Goal: Find specific fact: Find specific fact

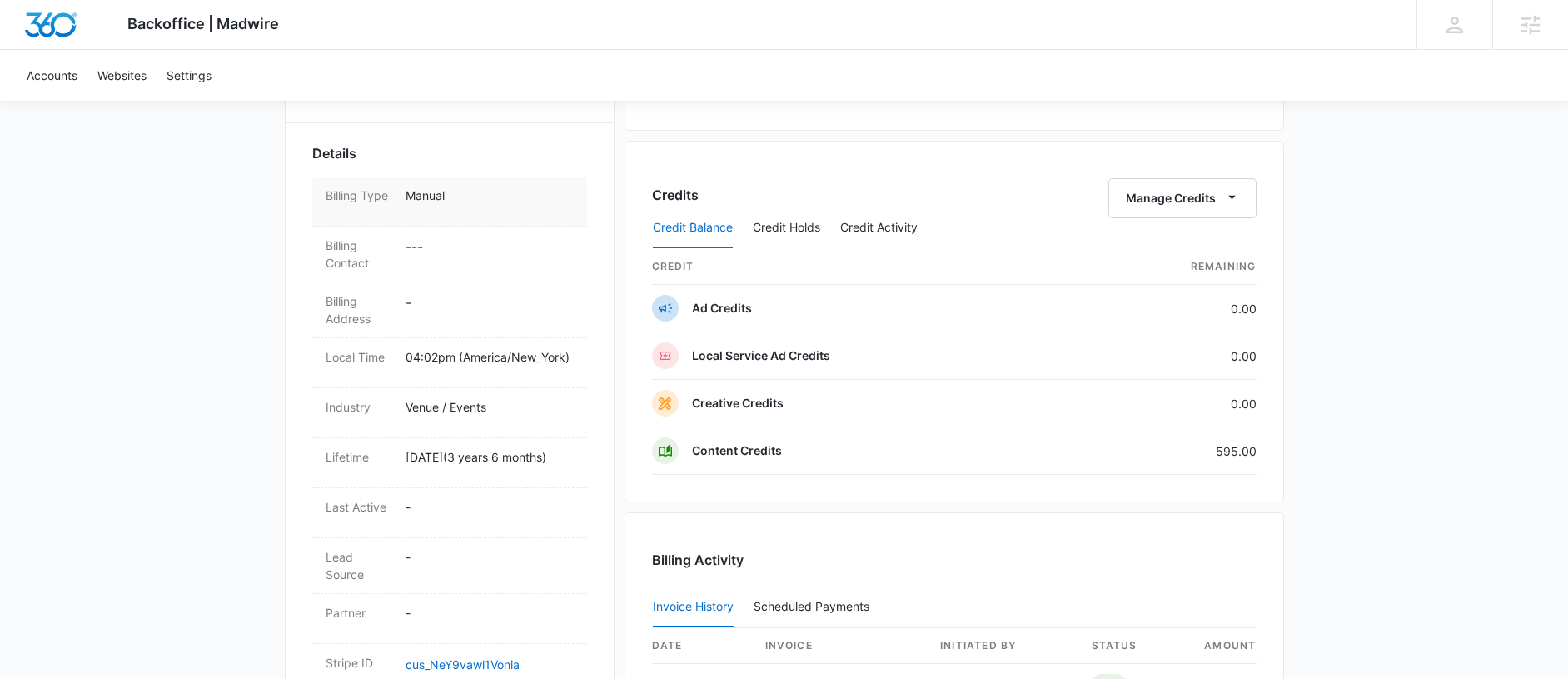
scroll to position [1017, 0]
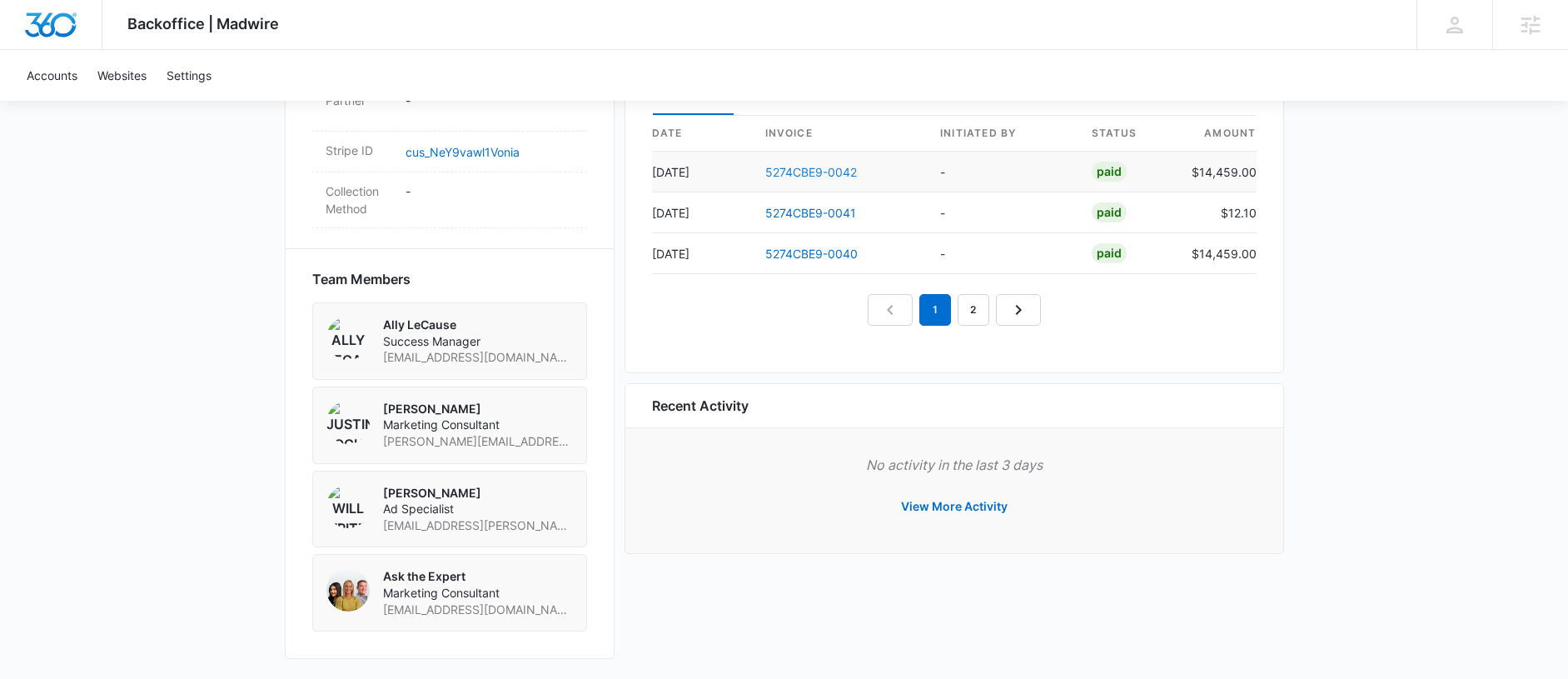
click at [794, 165] on link "5274CBE9-0042" at bounding box center [811, 171] width 92 height 14
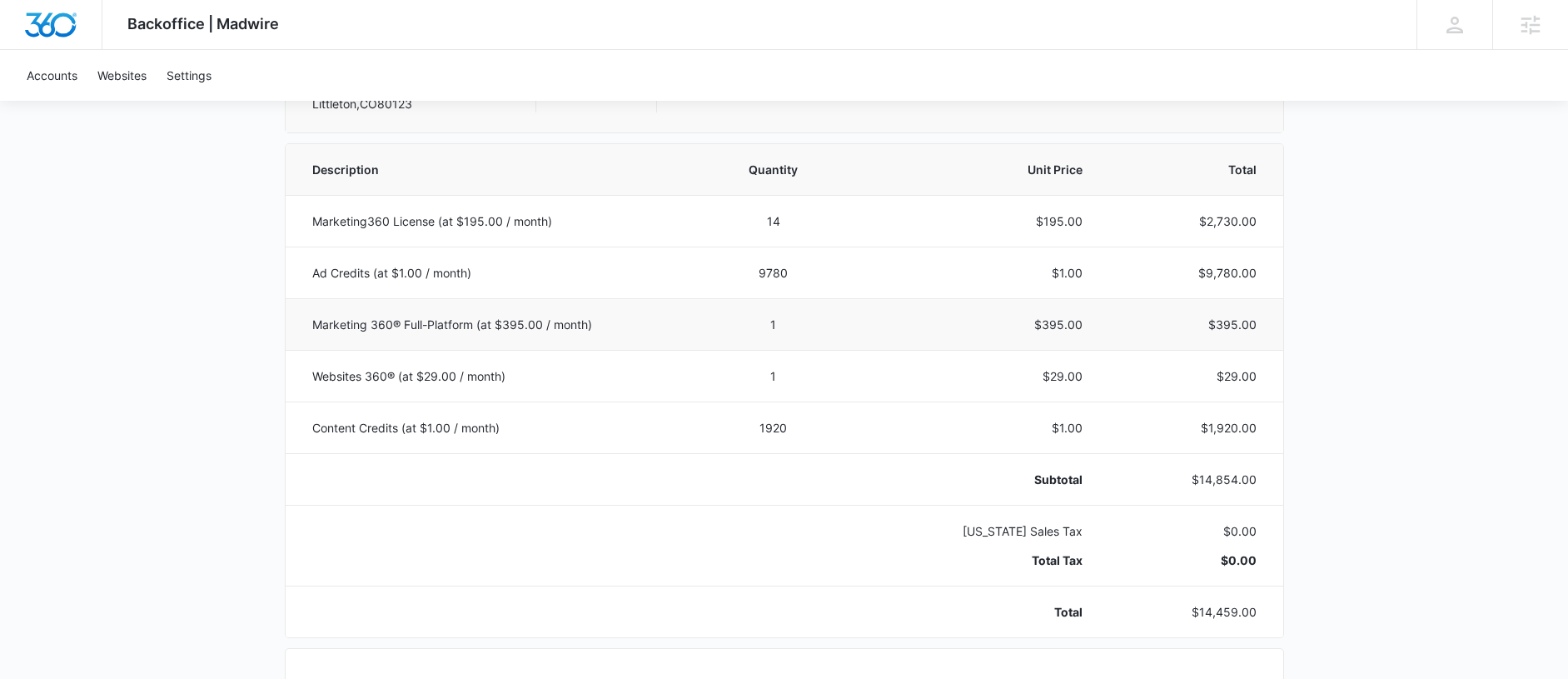
scroll to position [304, 0]
click at [627, 227] on p "Marketing360 License (at $195.00 / month)" at bounding box center [497, 220] width 370 height 18
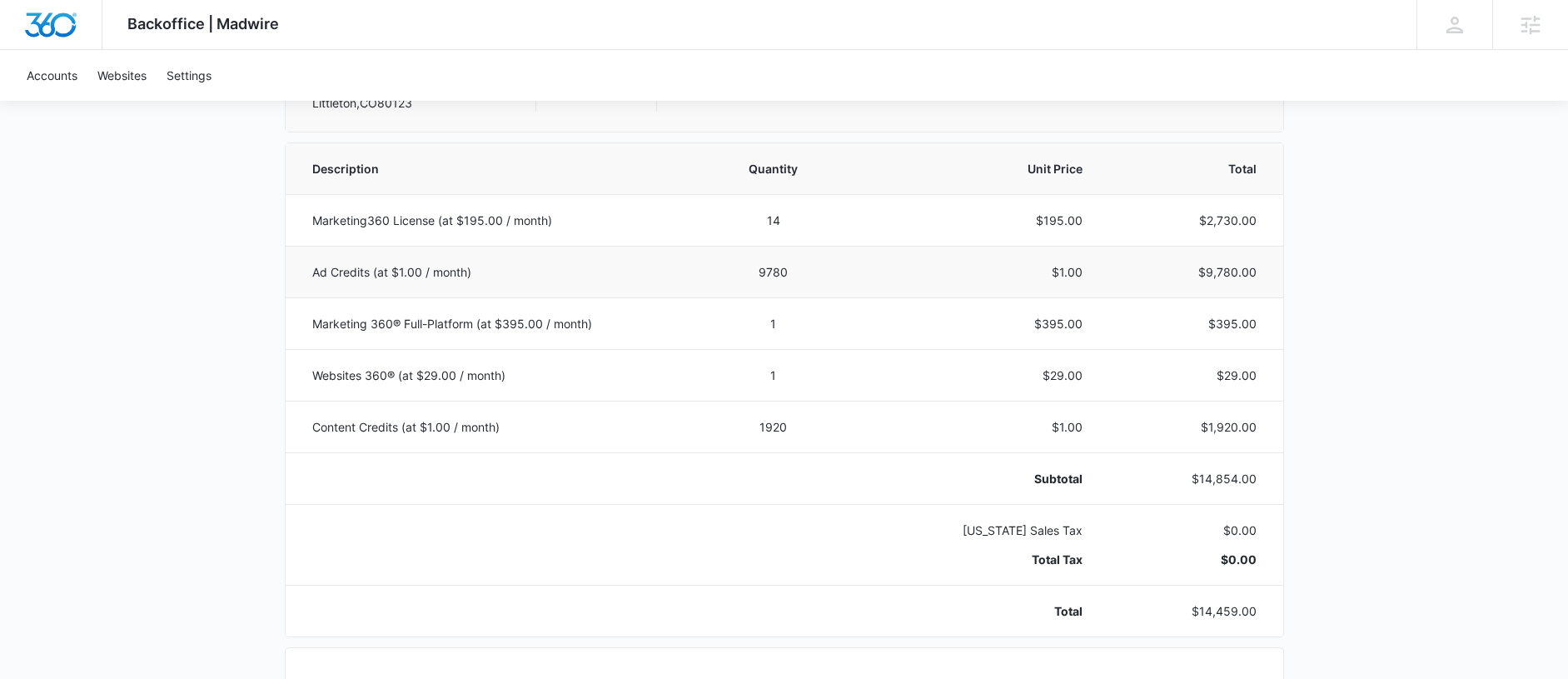
click at [1236, 272] on p "$9,780.00" at bounding box center [1188, 272] width 133 height 18
click at [219, 358] on div "Backoffice | Madwire Apps Settings AL Ally LeCause [EMAIL_ADDRESS][DOMAIN_NAME]…" at bounding box center [784, 549] width 1568 height 1708
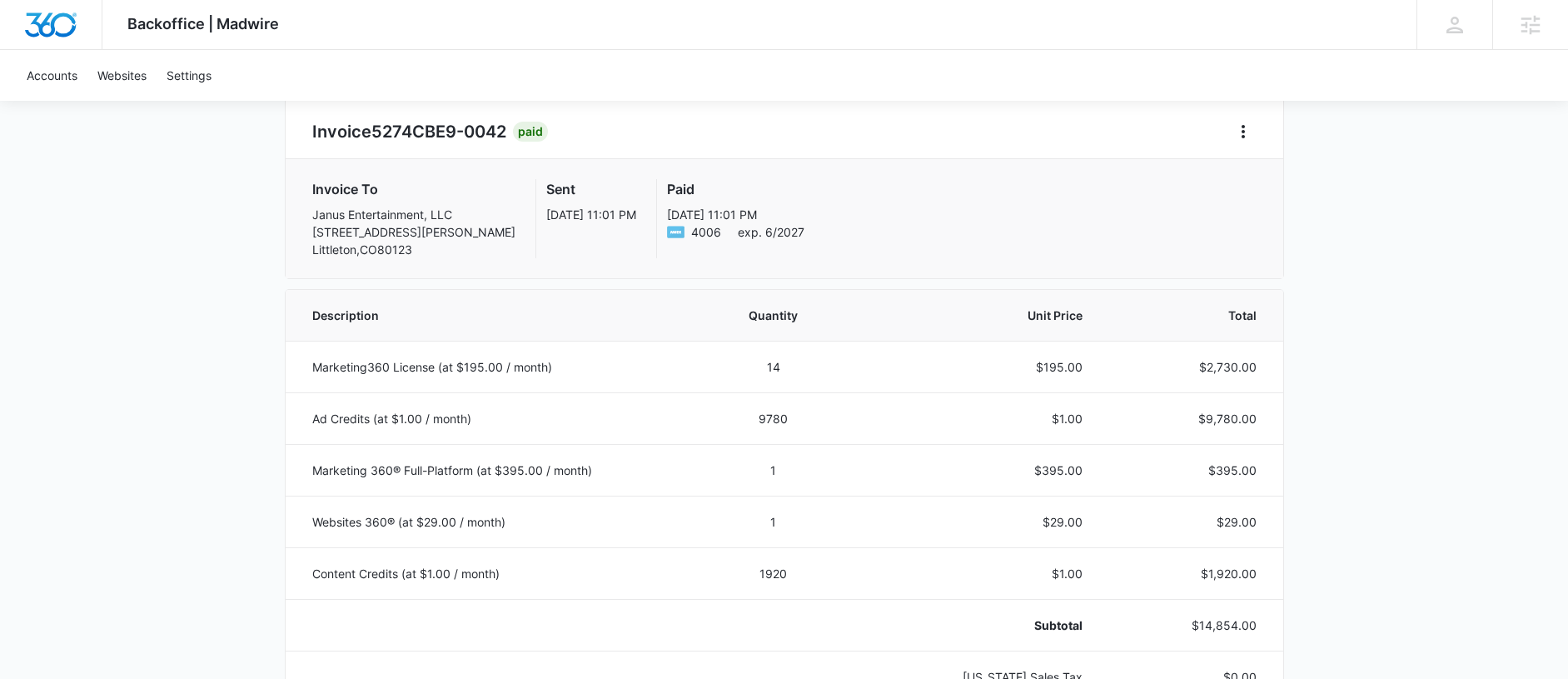
scroll to position [160, 0]
click at [1213, 405] on td "$9,780.00" at bounding box center [1192, 416] width 180 height 52
click at [1219, 411] on p "$9,780.00" at bounding box center [1188, 416] width 133 height 18
copy p "9,780.00"
